Goal: Information Seeking & Learning: Understand process/instructions

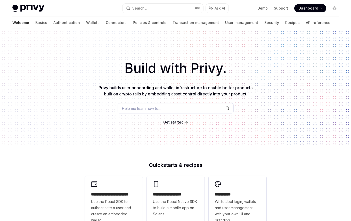
click at [59, 16] on div "Privy Docs home page Search... ⌘ K Ask AI Demo Support Dashboard Dashboard Sear…" at bounding box center [175, 8] width 327 height 17
click at [86, 19] on link "Wallets" at bounding box center [92, 23] width 13 height 12
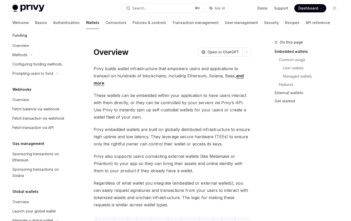
scroll to position [225, 0]
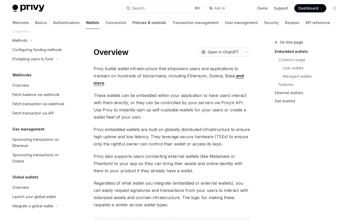
click at [133, 22] on link "Policies & controls" at bounding box center [150, 23] width 34 height 12
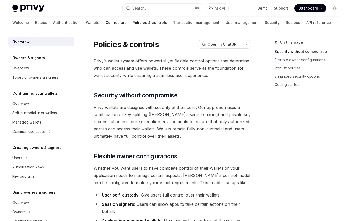
click at [106, 25] on link "Connectors" at bounding box center [116, 23] width 21 height 12
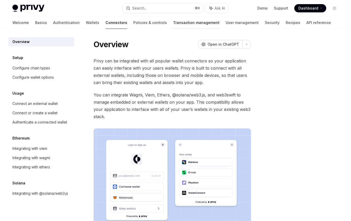
click at [173, 22] on link "Transaction management" at bounding box center [196, 23] width 46 height 12
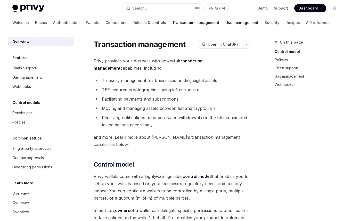
click at [226, 23] on link "User management" at bounding box center [242, 23] width 33 height 12
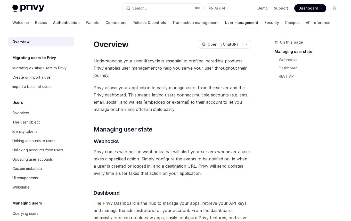
click at [55, 20] on link "Authentication" at bounding box center [66, 23] width 27 height 12
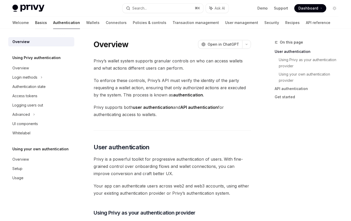
click at [35, 24] on link "Basics" at bounding box center [41, 23] width 12 height 12
type textarea "*"
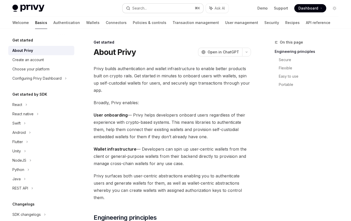
click at [163, 11] on button "Search... ⌘ K" at bounding box center [163, 8] width 81 height 9
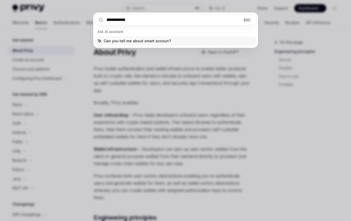
type input "**********"
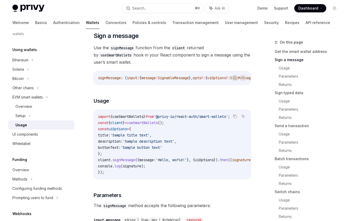
scroll to position [184, 0]
click at [25, 105] on div "Overview" at bounding box center [23, 107] width 17 height 6
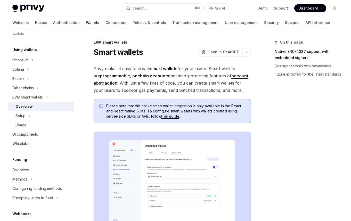
scroll to position [12, 0]
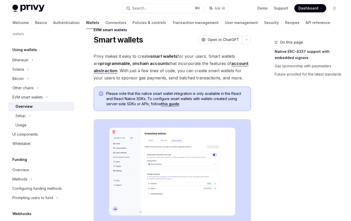
click at [168, 105] on link "this guide" at bounding box center [170, 104] width 18 height 5
type textarea "*"
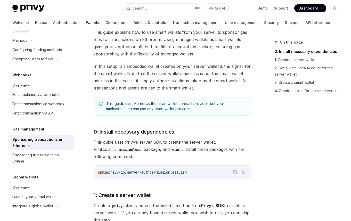
scroll to position [92, 0]
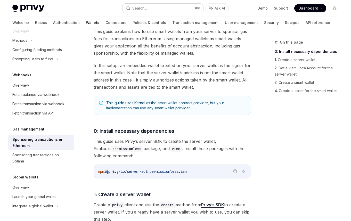
click at [155, 10] on button "Search... ⌘ K" at bounding box center [163, 8] width 81 height 9
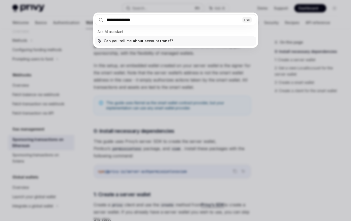
type input "**********"
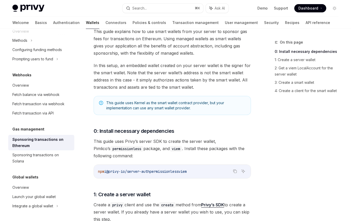
type textarea "*"
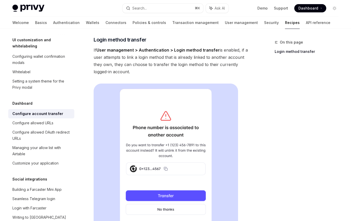
click at [115, 56] on span "If User management > Authentication > Login method transfer is enabled, if a us…" at bounding box center [173, 60] width 158 height 29
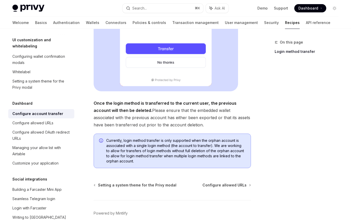
scroll to position [200, 0]
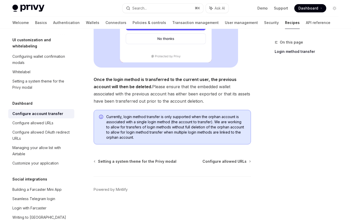
click at [186, 101] on span "Once the login method is transferred to the current user, the previous account …" at bounding box center [173, 90] width 158 height 29
click at [194, 101] on span "Once the login method is transferred to the current user, the previous account …" at bounding box center [173, 90] width 158 height 29
drag, startPoint x: 208, startPoint y: 81, endPoint x: 135, endPoint y: 88, distance: 73.2
click at [135, 88] on span "Once the login method is transferred to the current user, the previous account …" at bounding box center [173, 90] width 158 height 29
click at [206, 80] on strong "Once the login method is transferred to the current user, the previous account …" at bounding box center [165, 83] width 143 height 12
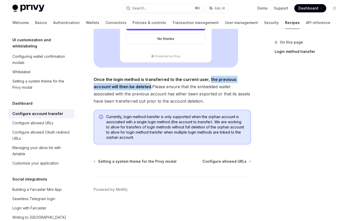
drag, startPoint x: 207, startPoint y: 80, endPoint x: 133, endPoint y: 87, distance: 74.5
click at [133, 87] on strong "Once the login method is transferred to the current user, the previous account …" at bounding box center [165, 83] width 143 height 12
click at [134, 88] on span "Once the login method is transferred to the current user, the previous account …" at bounding box center [173, 90] width 158 height 29
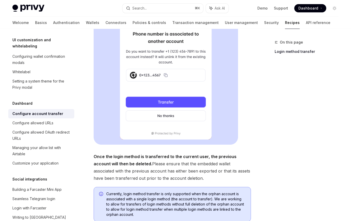
scroll to position [124, 0]
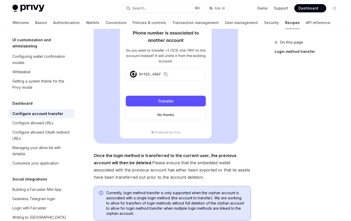
click at [240, 69] on span at bounding box center [173, 66] width 158 height 155
click at [240, 71] on span at bounding box center [173, 66] width 158 height 155
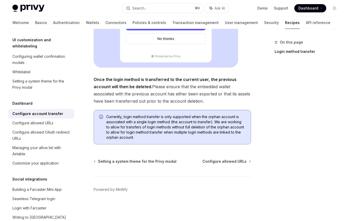
scroll to position [199, 0]
click at [255, 88] on div "On this page Login method transfer Dashboard Configure account transfer OpenAI …" at bounding box center [175, 26] width 335 height 392
click at [254, 87] on div "On this page Login method transfer Dashboard Configure account transfer OpenAI …" at bounding box center [175, 26] width 335 height 392
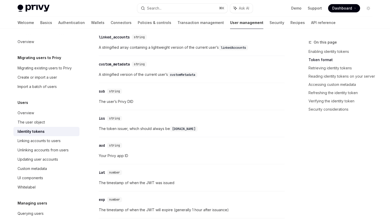
scroll to position [53, 0]
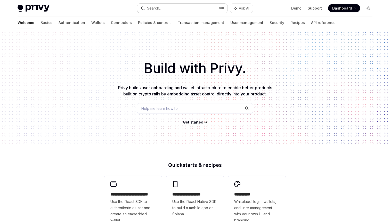
click at [162, 11] on button "Search... ⌘ K" at bounding box center [182, 8] width 90 height 9
type textarea "*"
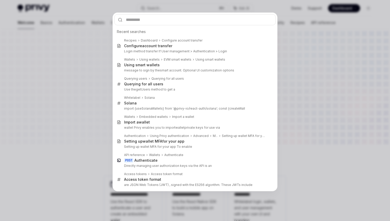
click at [177, 7] on div "Recent searches Recipes Dashboard Configure account transfer Configure account …" at bounding box center [195, 110] width 390 height 221
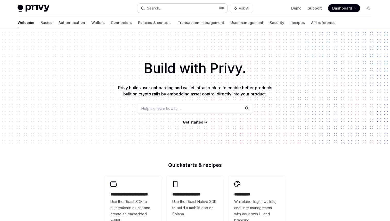
click at [159, 11] on button "Search... ⌘ K" at bounding box center [182, 8] width 90 height 9
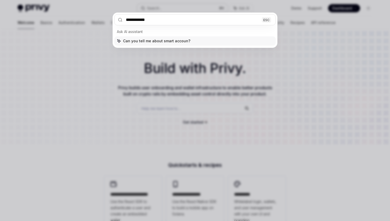
type input "**********"
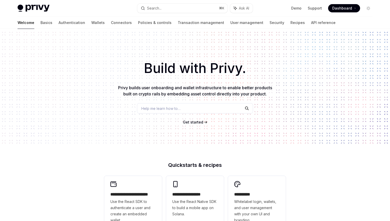
scroll to position [114, 0]
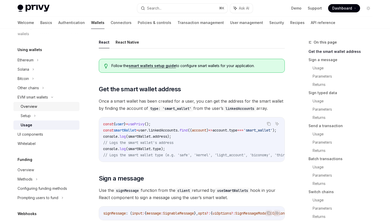
click at [50, 108] on div "Overview" at bounding box center [49, 107] width 56 height 6
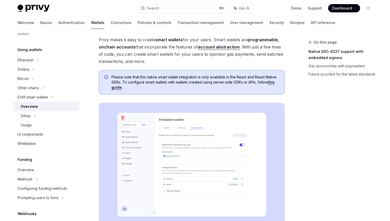
click at [115, 88] on link "this guide" at bounding box center [193, 85] width 163 height 10
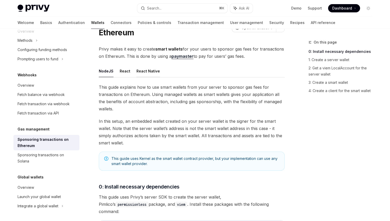
click at [145, 72] on button "React Native" at bounding box center [149, 71] width 24 height 12
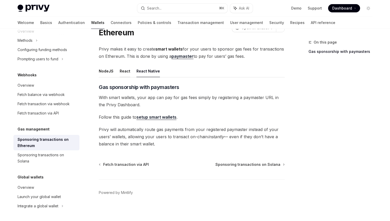
click at [124, 72] on button "React" at bounding box center [125, 71] width 11 height 12
click at [104, 72] on button "NodeJS" at bounding box center [106, 71] width 15 height 12
type textarea "*"
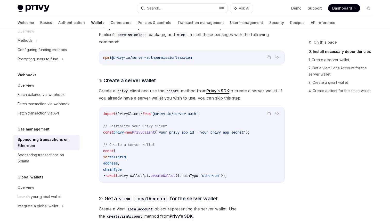
scroll to position [199, 0]
click at [133, 76] on span "1: Create a server wallet" at bounding box center [127, 79] width 57 height 7
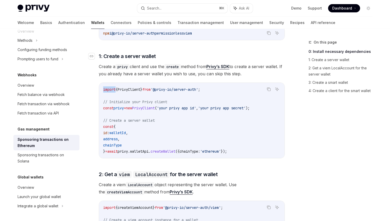
scroll to position [229, 0]
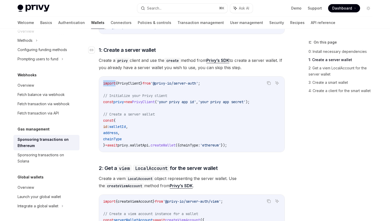
click at [158, 46] on h3 "​ 1: Create a server wallet" at bounding box center [192, 49] width 186 height 7
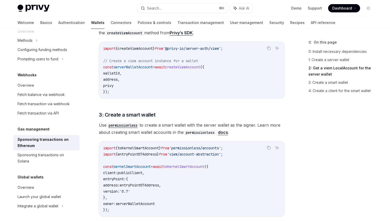
scroll to position [402, 0]
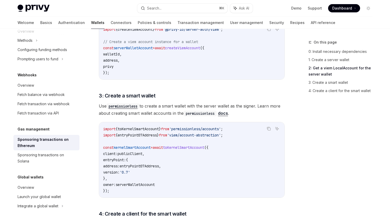
click at [191, 145] on span "toKernelSmartAccount" at bounding box center [183, 147] width 41 height 5
click at [139, 183] on span "serverWalletAccount" at bounding box center [135, 185] width 39 height 5
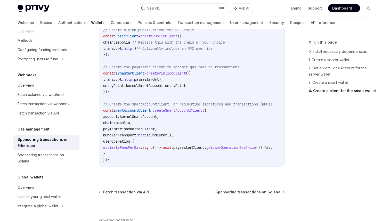
scroll to position [646, 0]
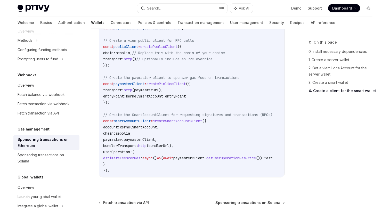
click at [219, 113] on span "// Create the SmartAccountClient for requesting signatures and transactions (RP…" at bounding box center [187, 115] width 169 height 5
click at [217, 113] on span "// Create the SmartAccountClient for requesting signatures and transactions (RP…" at bounding box center [187, 115] width 169 height 5
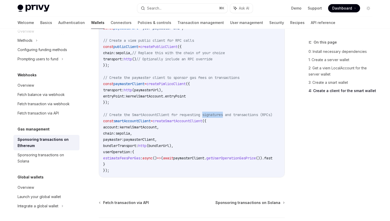
click at [217, 113] on span "// Create the SmartAccountClient for requesting signatures and transactions (RP…" at bounding box center [187, 115] width 169 height 5
